Goal: Transaction & Acquisition: Subscribe to service/newsletter

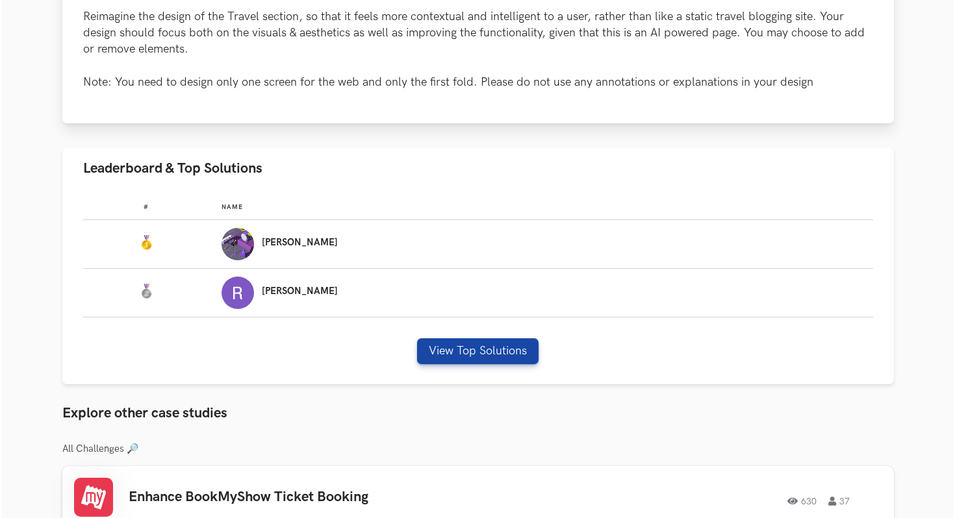
scroll to position [757, 0]
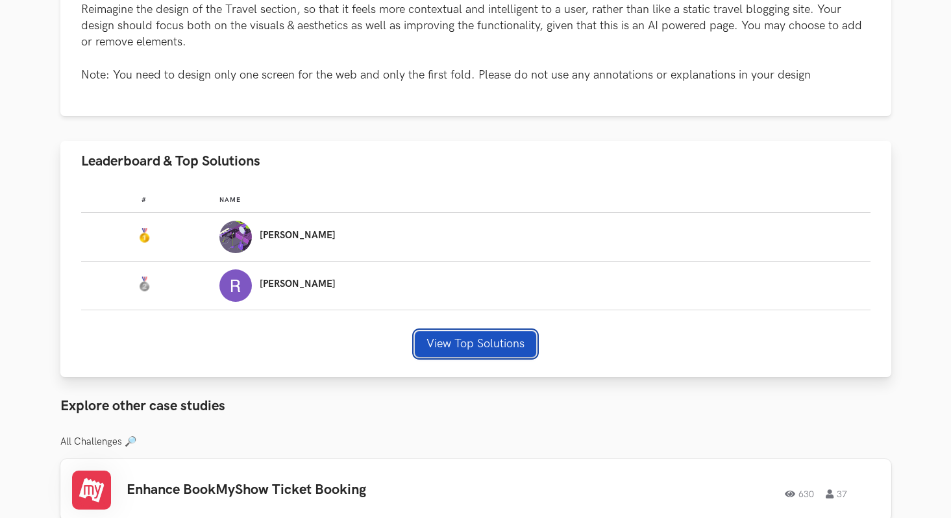
click at [452, 335] on button "View Top Solutions" at bounding box center [475, 344] width 121 height 26
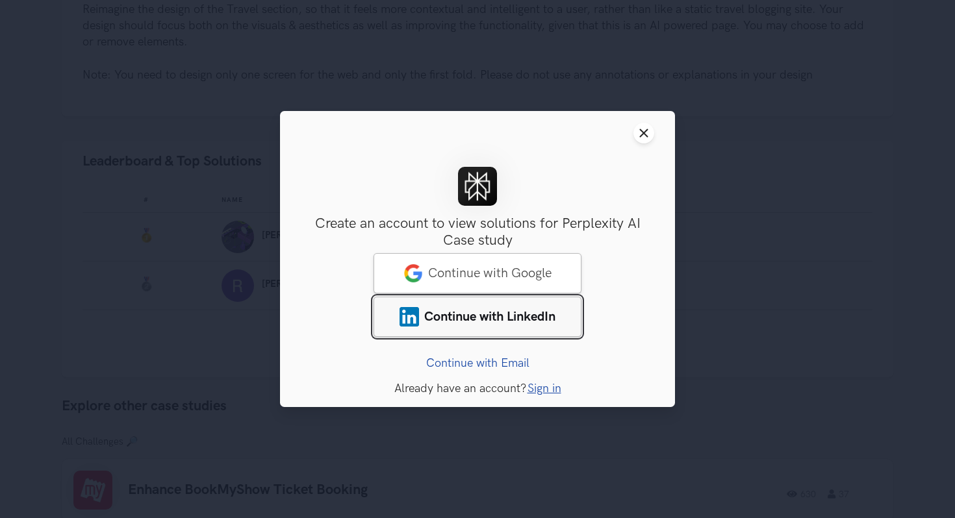
click at [487, 315] on span "Continue with LinkedIn" at bounding box center [489, 317] width 131 height 16
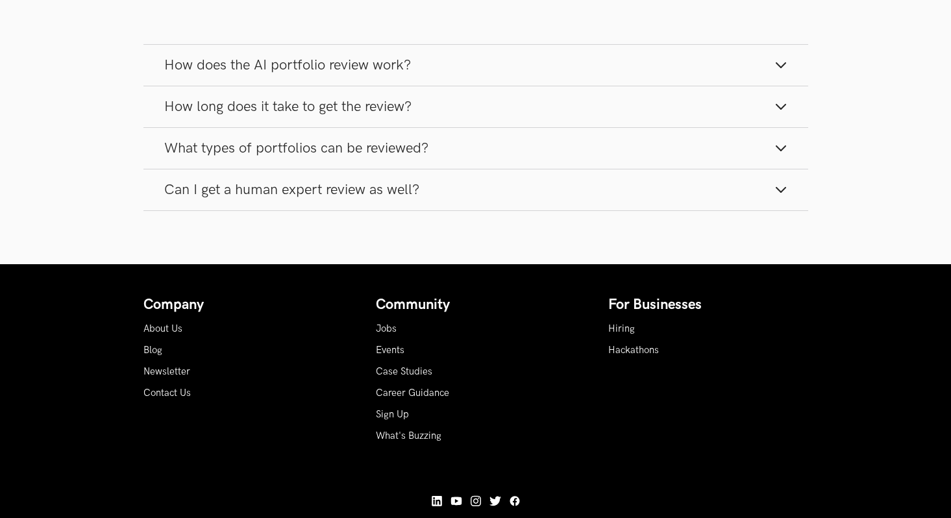
scroll to position [2904, 0]
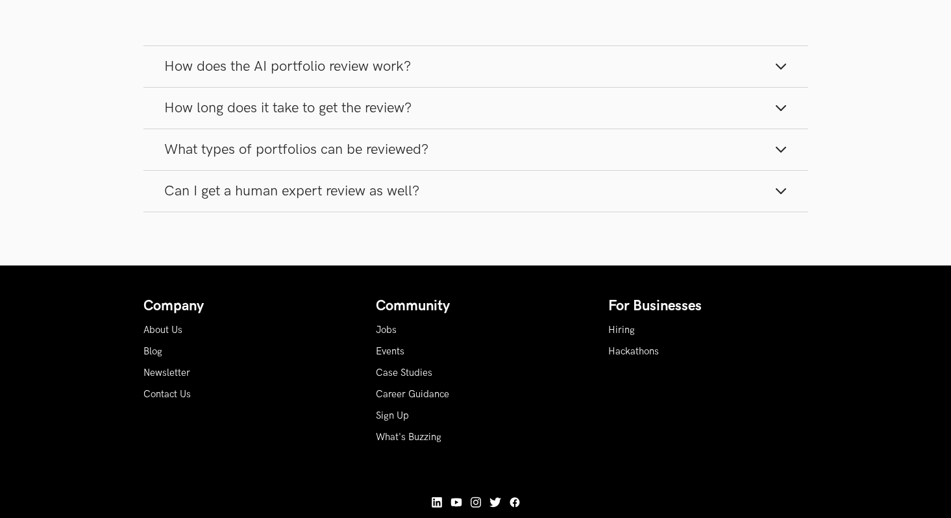
click at [407, 190] on span "Can I get a human expert review as well?" at bounding box center [291, 192] width 255 height 18
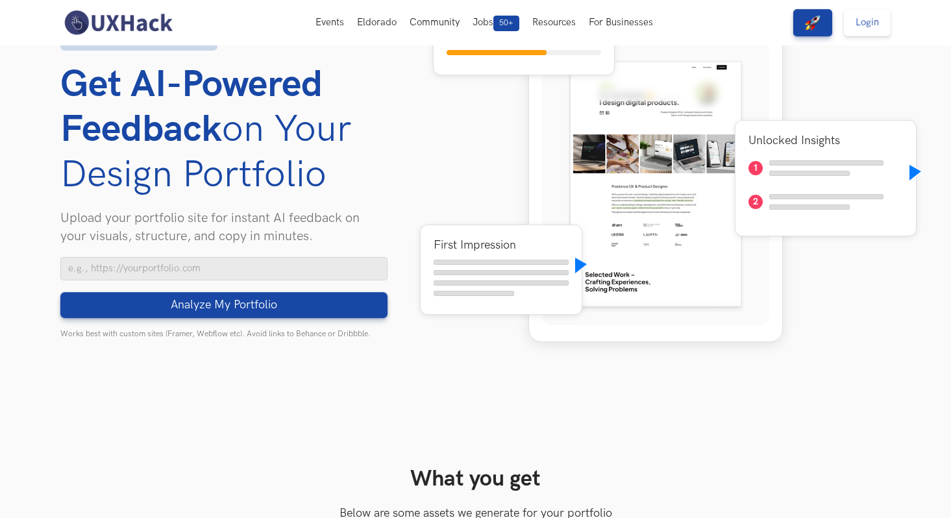
scroll to position [0, 0]
